Goal: Book appointment/travel/reservation

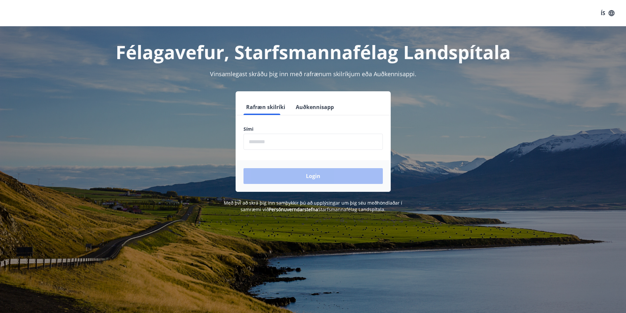
click at [281, 139] on input "phone" at bounding box center [312, 142] width 139 height 16
type input "********"
click at [294, 173] on button "Login" at bounding box center [312, 176] width 139 height 16
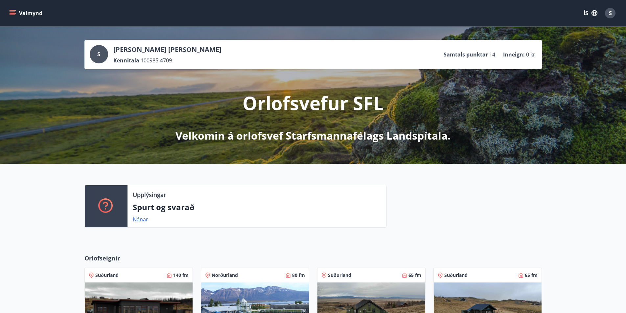
click at [14, 11] on icon "menu" at bounding box center [12, 13] width 7 height 7
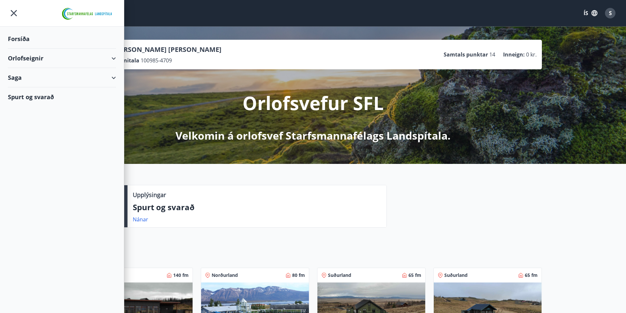
click at [102, 56] on div "Orlofseignir" at bounding box center [62, 58] width 108 height 19
click at [47, 88] on div "Bókunardagatal" at bounding box center [62, 89] width 98 height 14
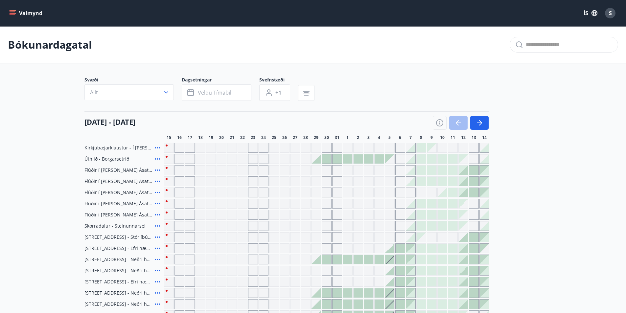
click at [168, 90] on icon "button" at bounding box center [166, 92] width 7 height 7
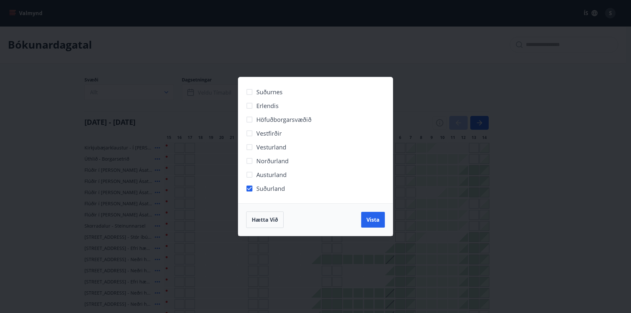
drag, startPoint x: 378, startPoint y: 219, endPoint x: 321, endPoint y: 174, distance: 72.4
click at [378, 220] on span "Vista" at bounding box center [372, 219] width 13 height 7
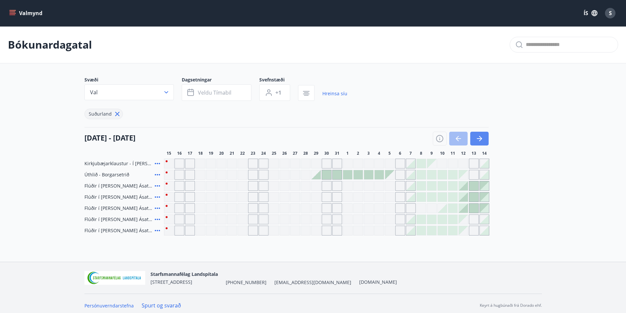
click at [481, 137] on icon "button" at bounding box center [479, 139] width 8 height 8
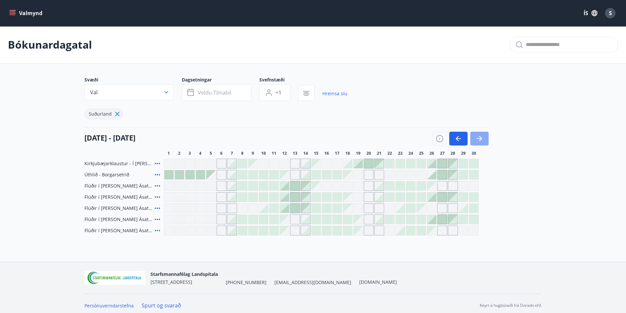
click at [481, 137] on icon "button" at bounding box center [479, 139] width 8 height 8
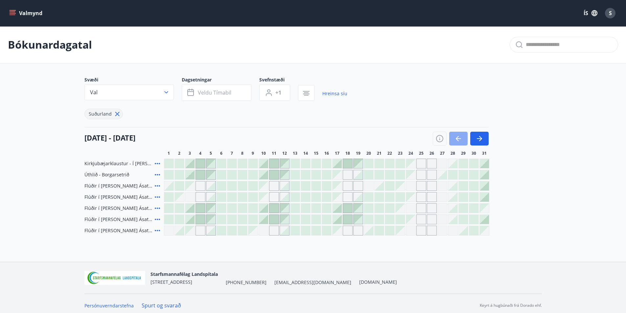
click at [464, 139] on button "button" at bounding box center [458, 139] width 18 height 14
click at [464, 138] on button "button" at bounding box center [458, 139] width 18 height 14
click at [463, 138] on div at bounding box center [461, 139] width 56 height 14
